Goal: Information Seeking & Learning: Learn about a topic

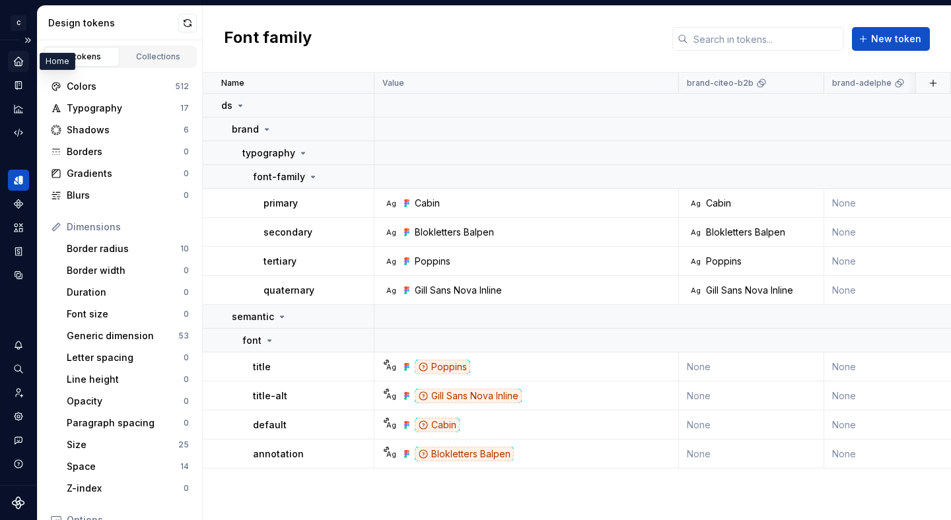
click at [24, 61] on icon "Home" at bounding box center [19, 61] width 12 height 12
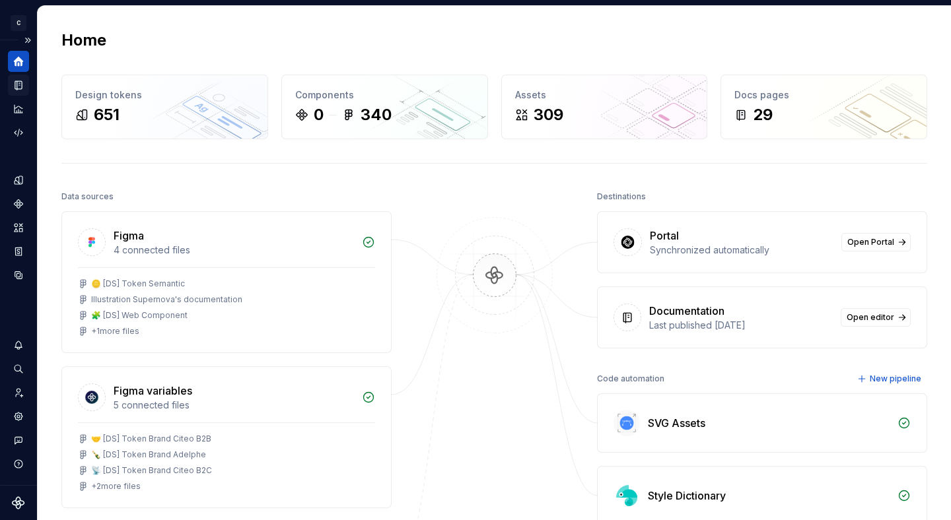
click at [19, 82] on icon "Documentation" at bounding box center [19, 85] width 5 height 7
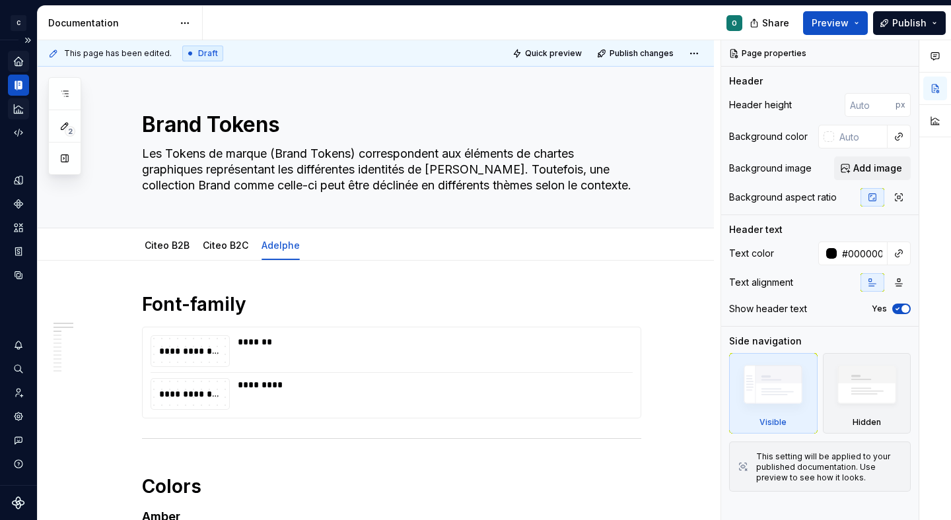
click at [19, 106] on icon "Analytics" at bounding box center [18, 108] width 9 height 9
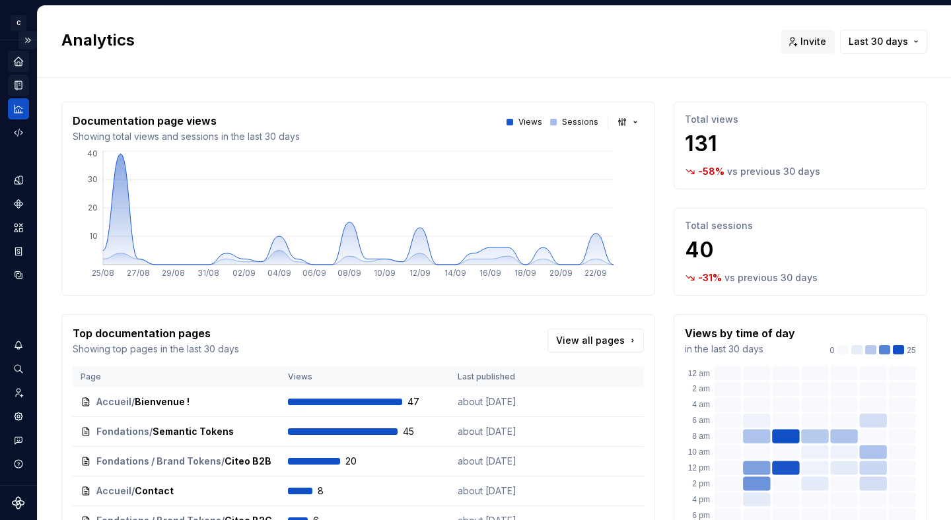
click at [32, 40] on button "Expand sidebar" at bounding box center [27, 40] width 18 height 18
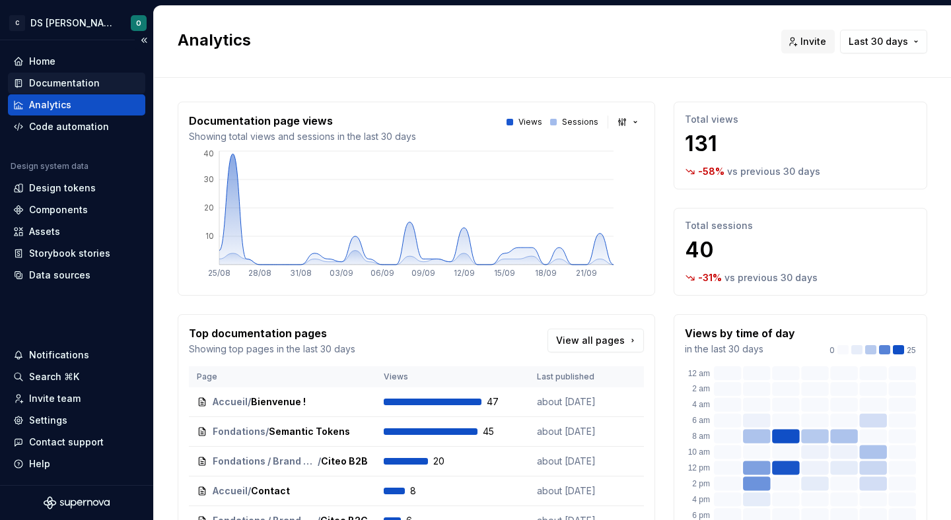
click at [71, 85] on div "Documentation" at bounding box center [64, 83] width 71 height 13
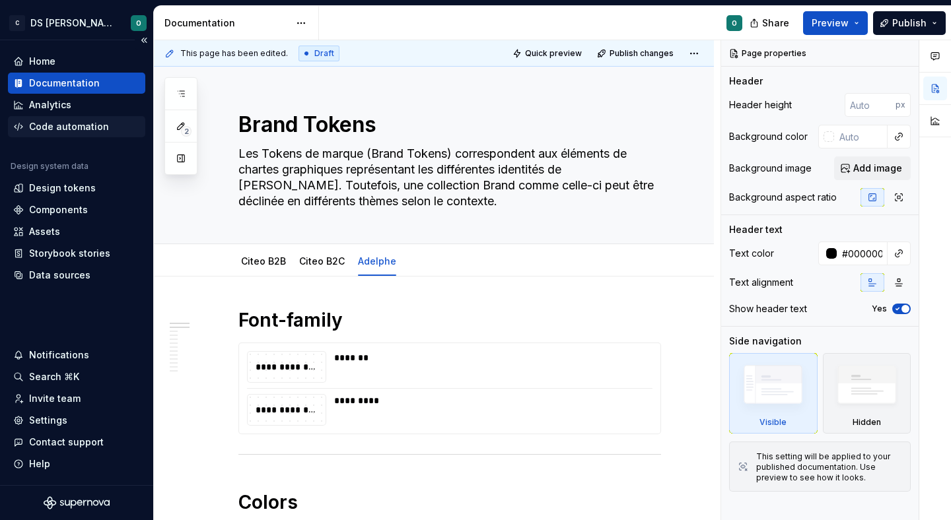
click at [75, 124] on div "Code automation" at bounding box center [69, 126] width 80 height 13
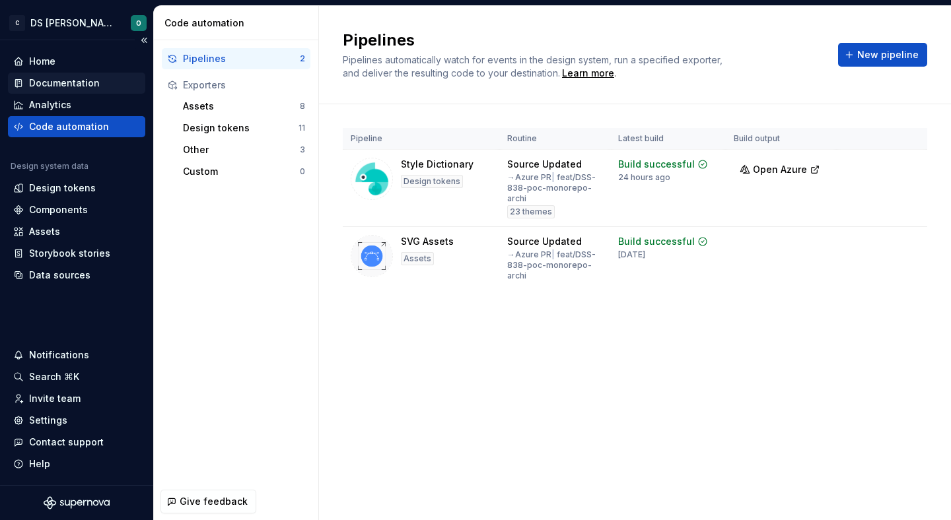
click at [75, 85] on div "Documentation" at bounding box center [64, 83] width 71 height 13
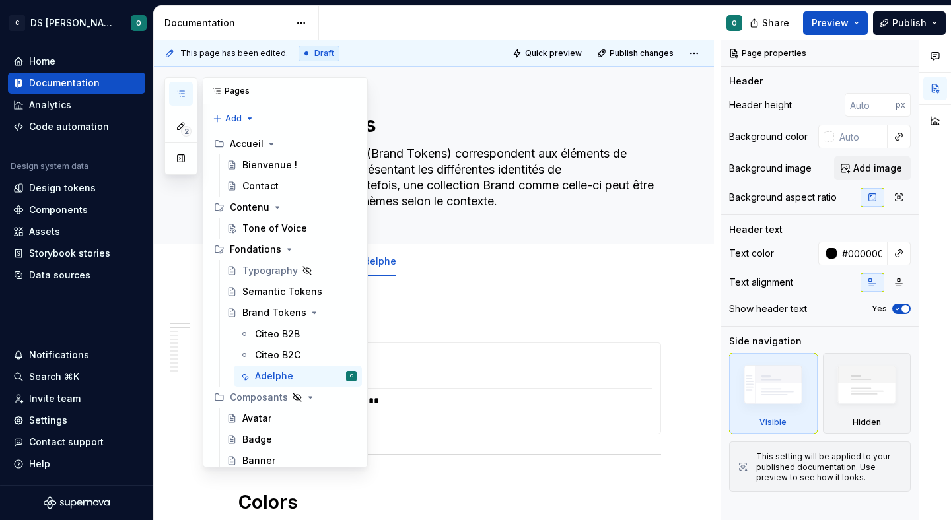
click at [185, 90] on icon "button" at bounding box center [181, 94] width 11 height 11
type textarea "*"
click at [353, 85] on button "button" at bounding box center [354, 91] width 18 height 18
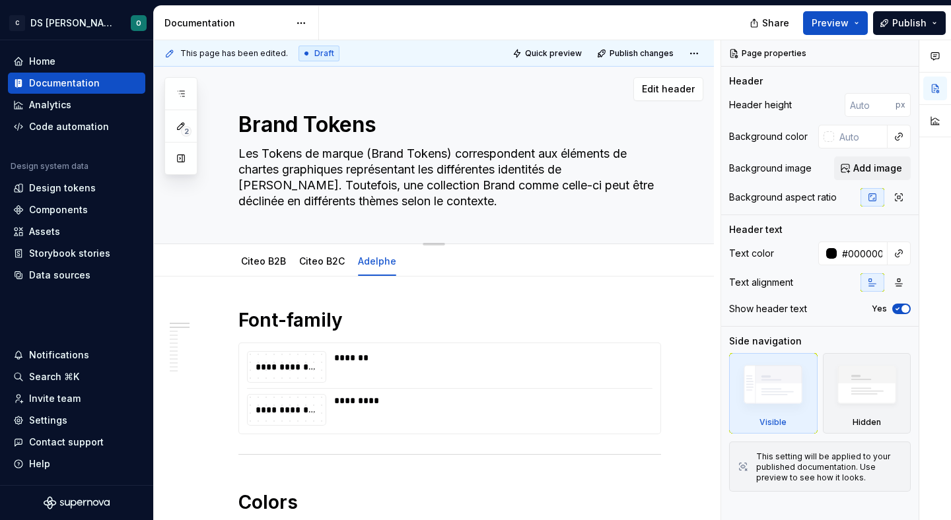
type textarea "*"
